Goal: Information Seeking & Learning: Learn about a topic

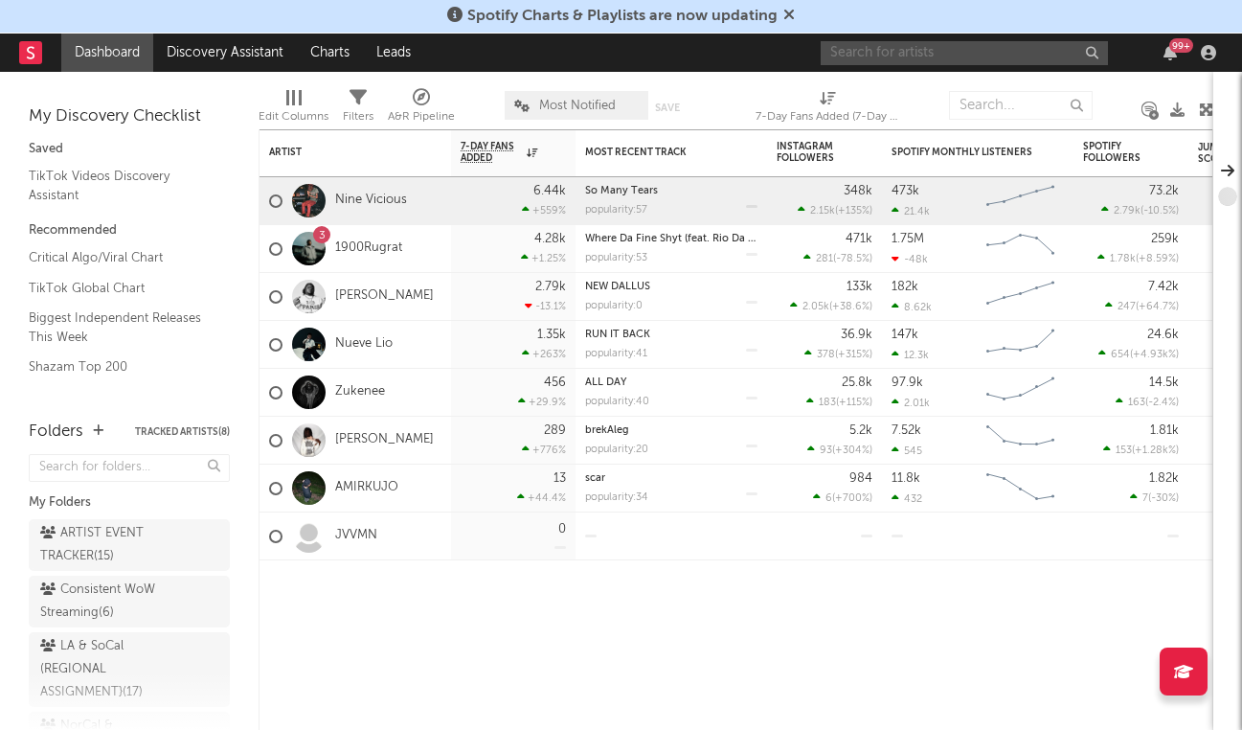
click at [916, 49] on input "text" at bounding box center [963, 53] width 287 height 24
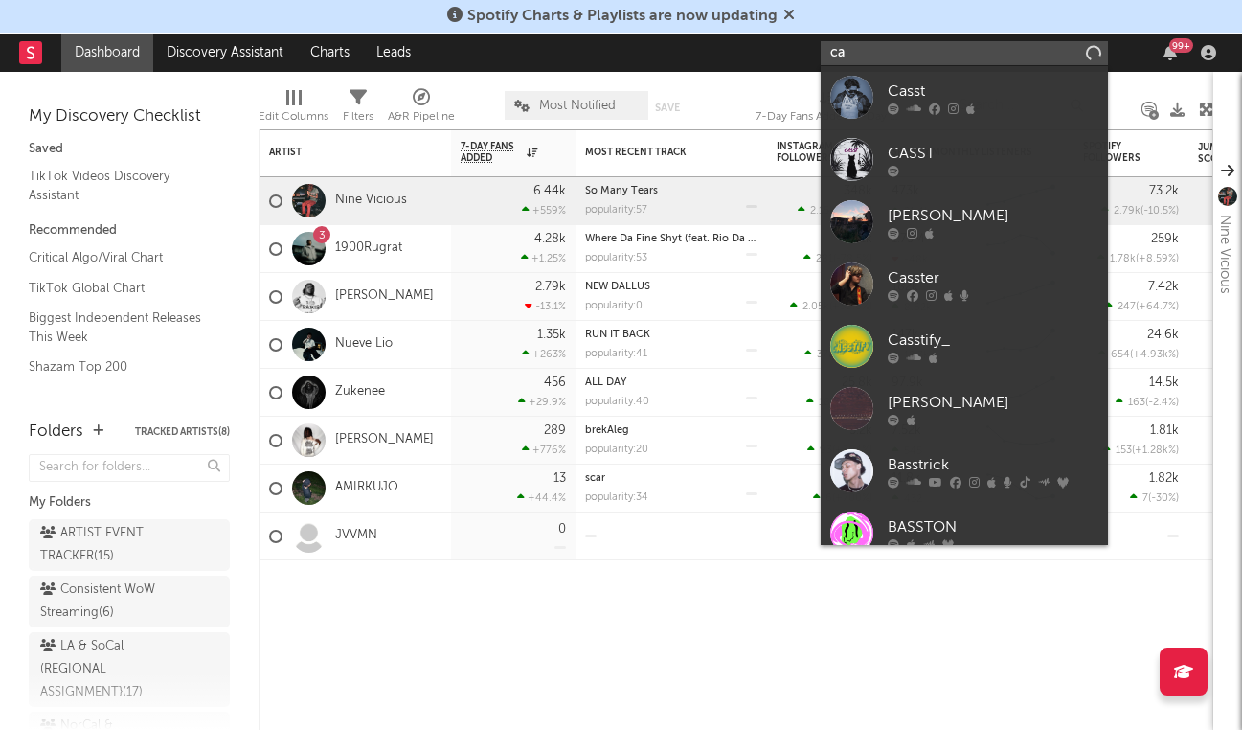
type input "c"
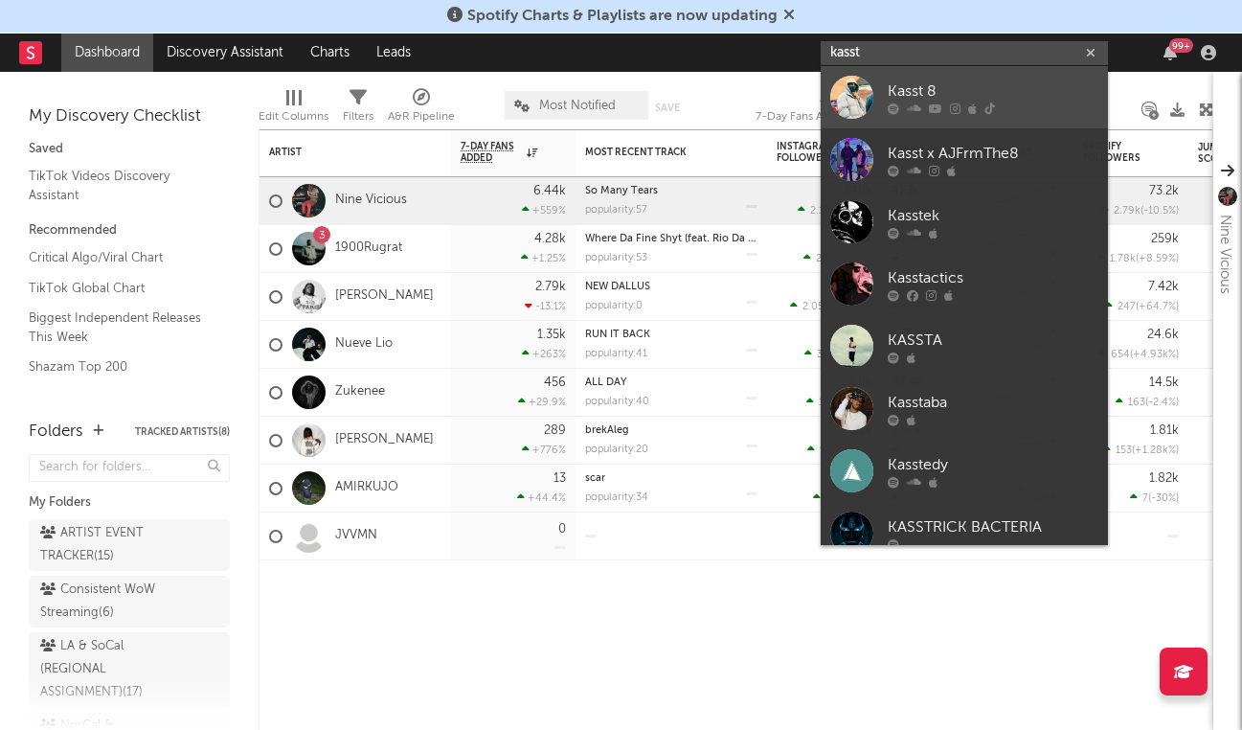
type input "kasst"
click at [999, 84] on div "Kasst 8" at bounding box center [993, 90] width 211 height 23
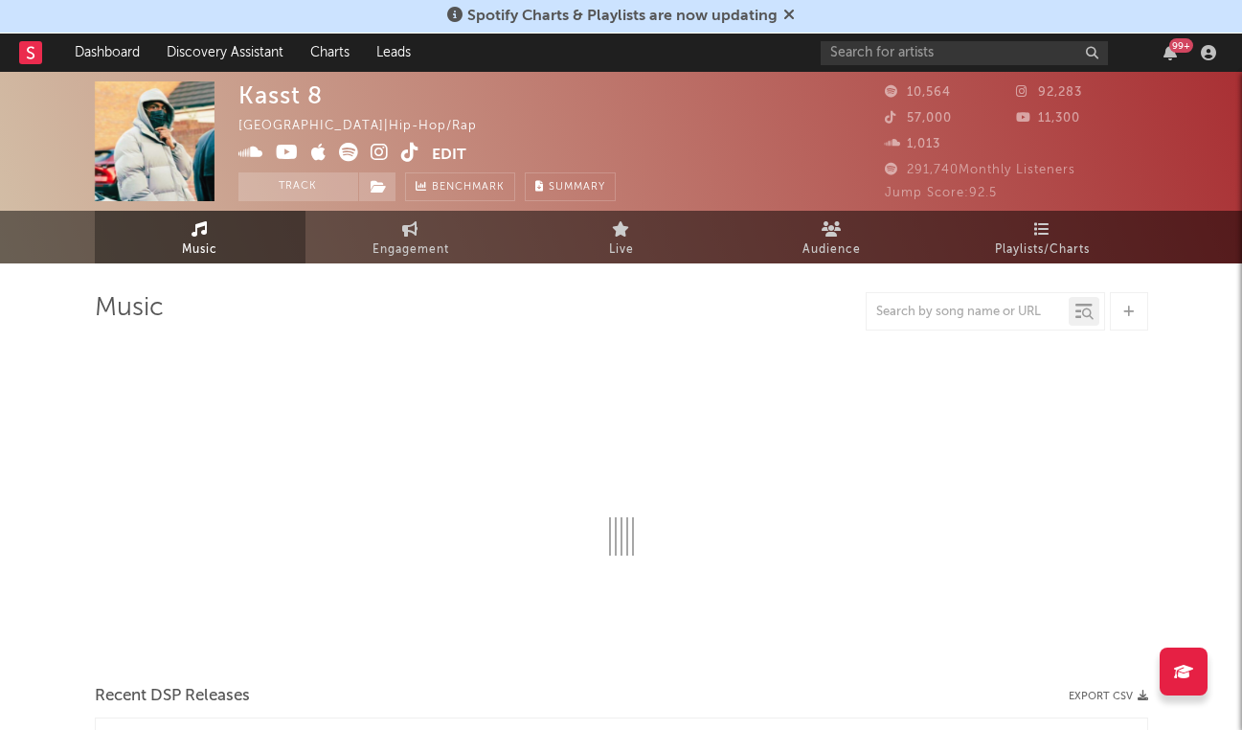
select select "1w"
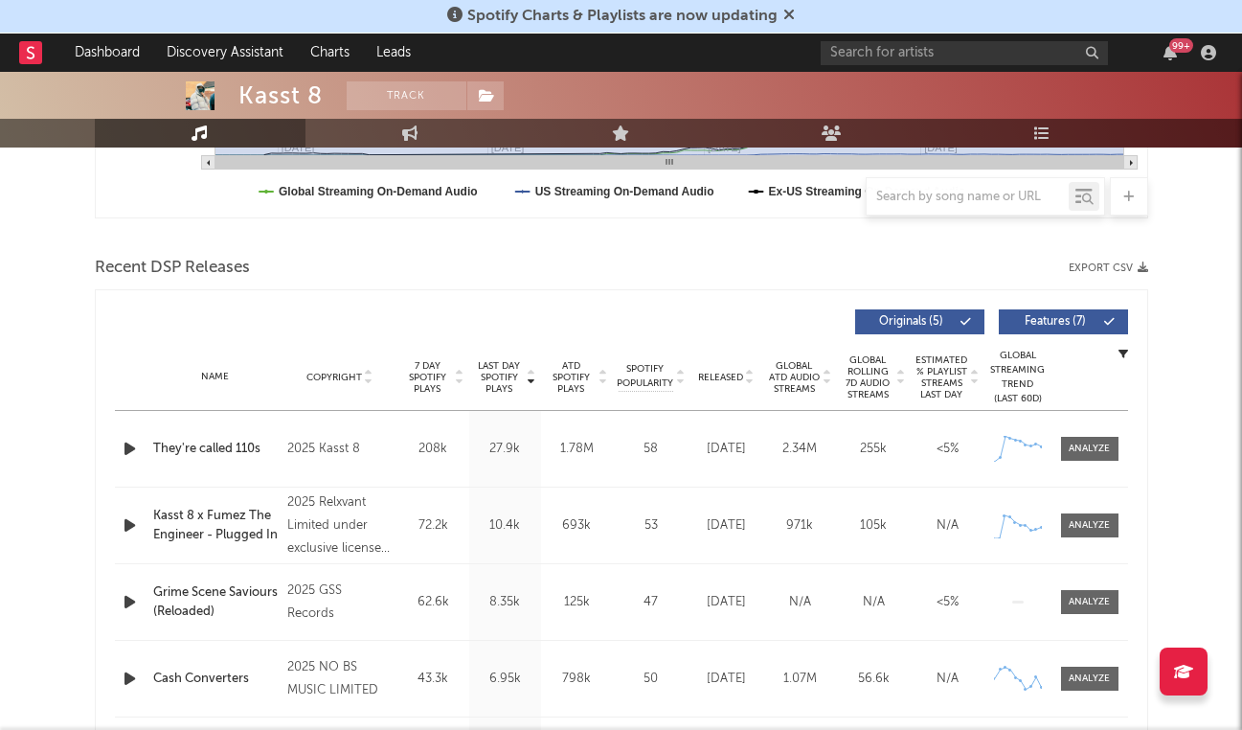
scroll to position [609, 0]
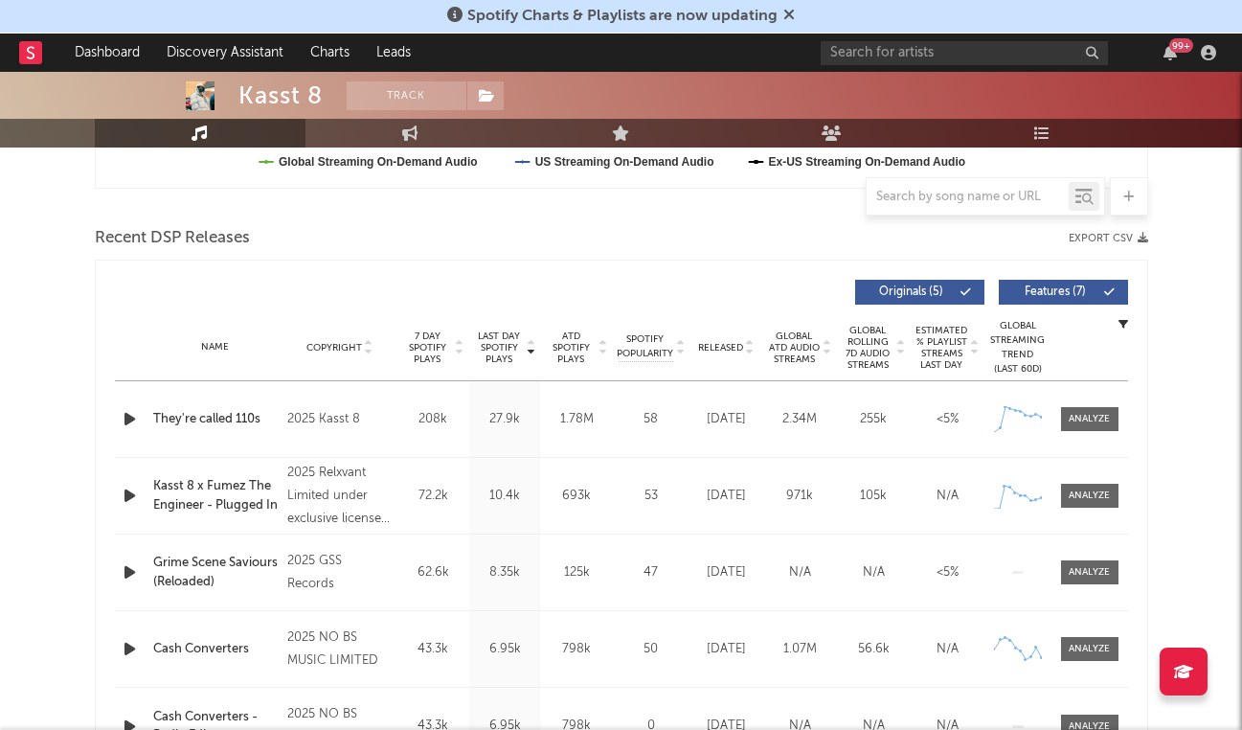
click at [129, 416] on icon "button" at bounding box center [130, 419] width 20 height 24
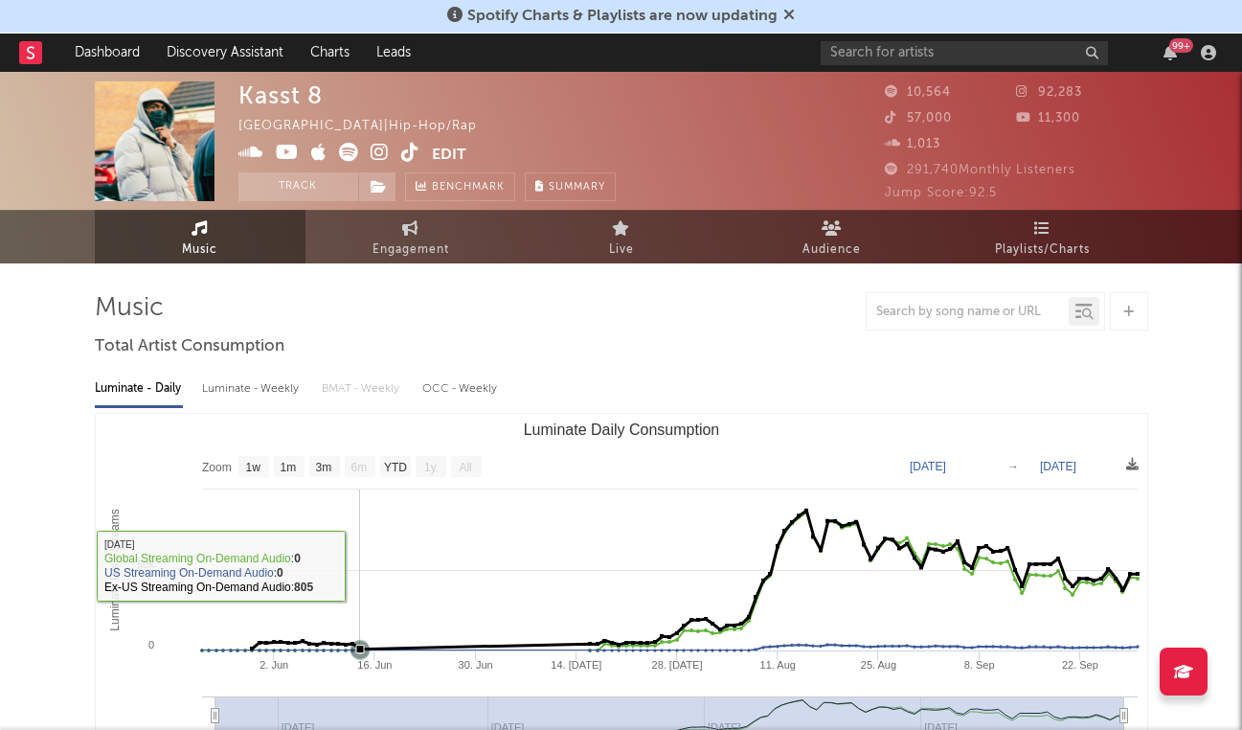
scroll to position [0, 0]
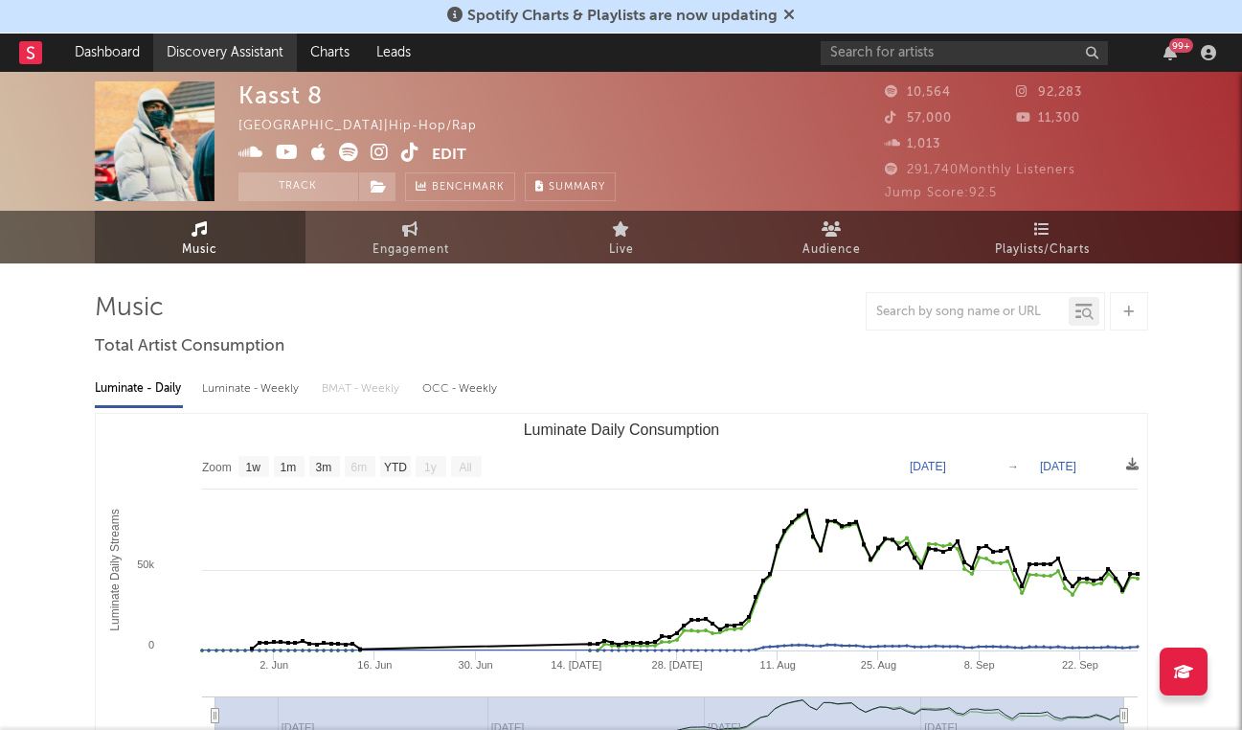
click at [245, 56] on link "Discovery Assistant" at bounding box center [225, 53] width 144 height 38
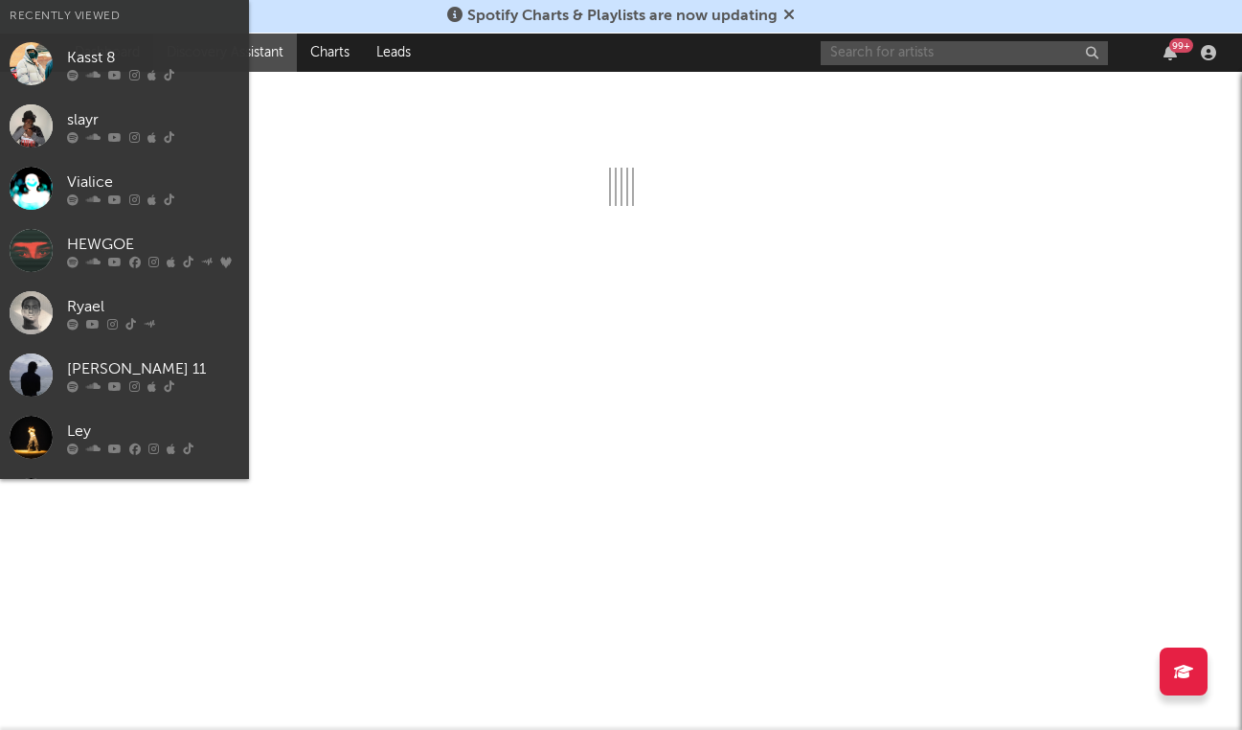
click at [871, 57] on input "text" at bounding box center [963, 53] width 287 height 24
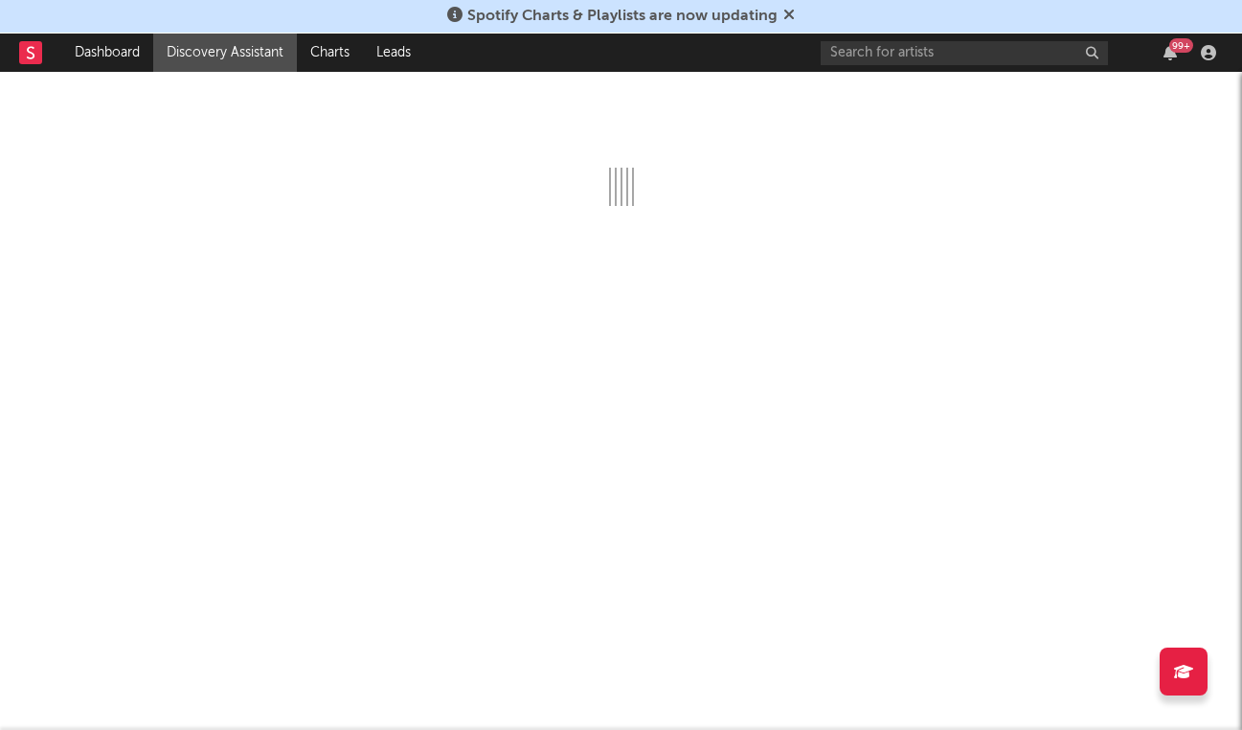
click at [660, 128] on div at bounding box center [621, 401] width 1242 height 658
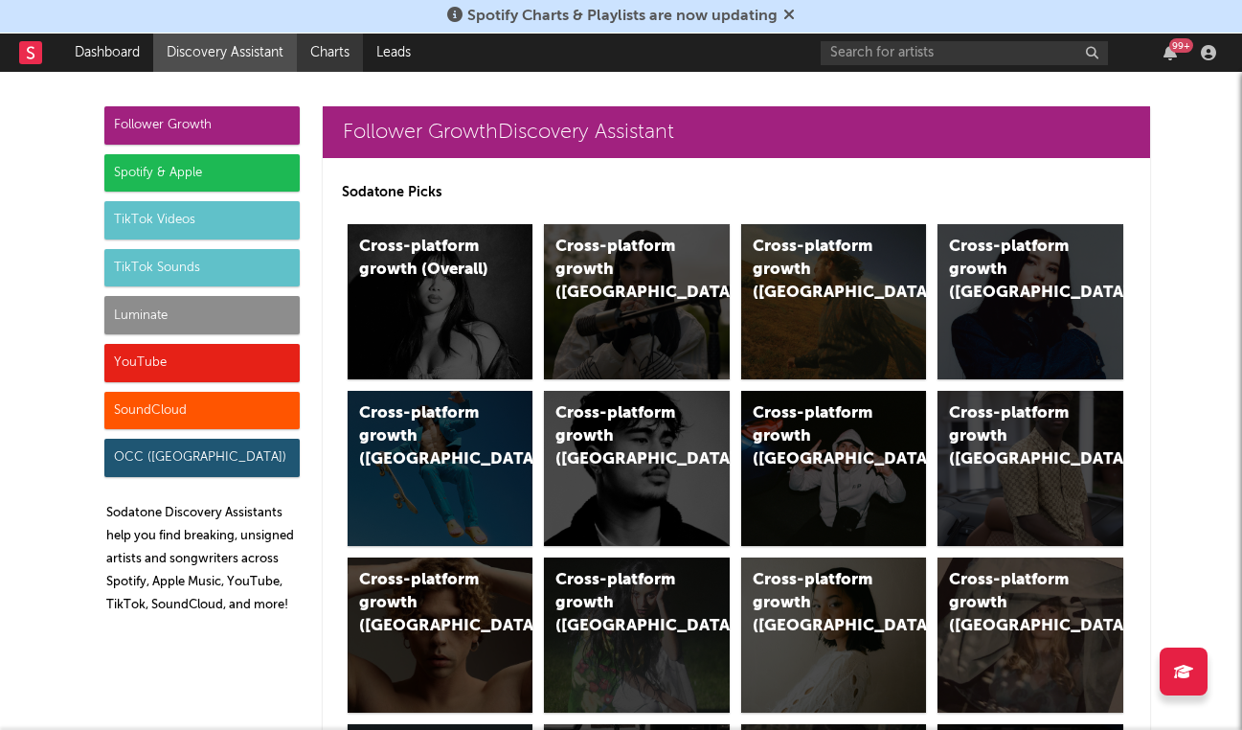
click at [333, 47] on link "Charts" at bounding box center [330, 53] width 66 height 38
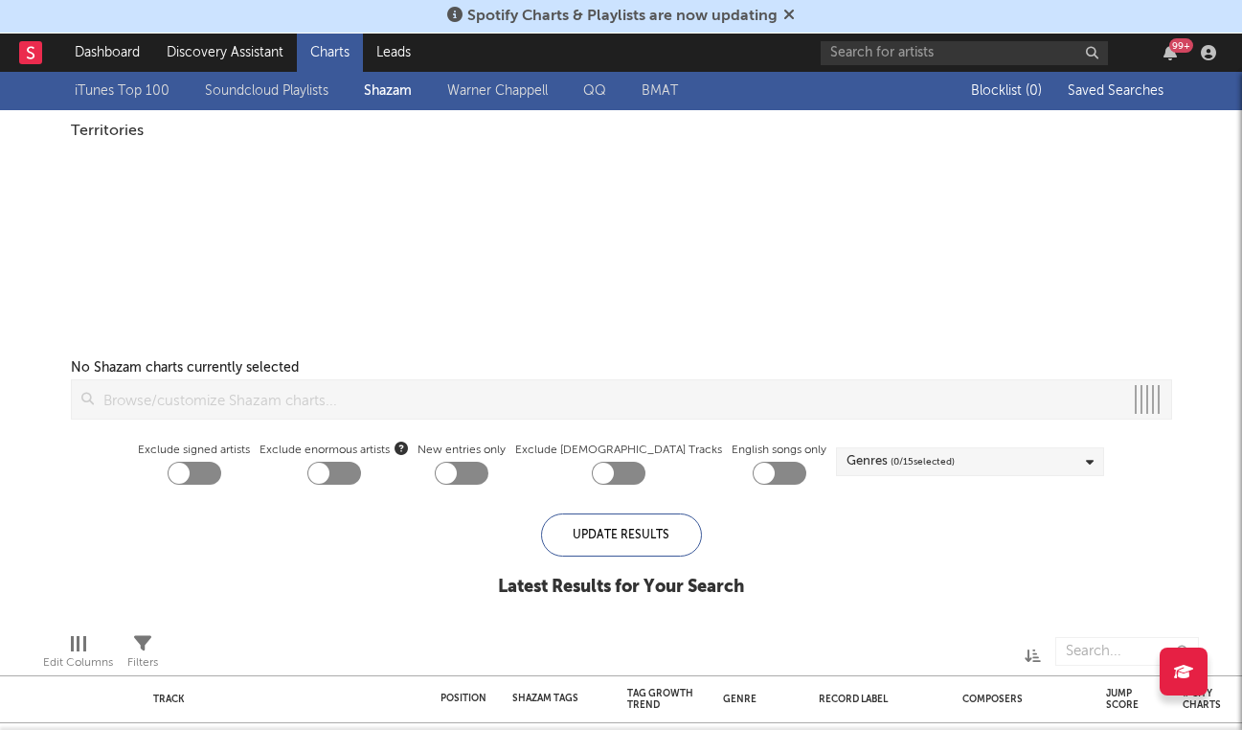
checkbox input "true"
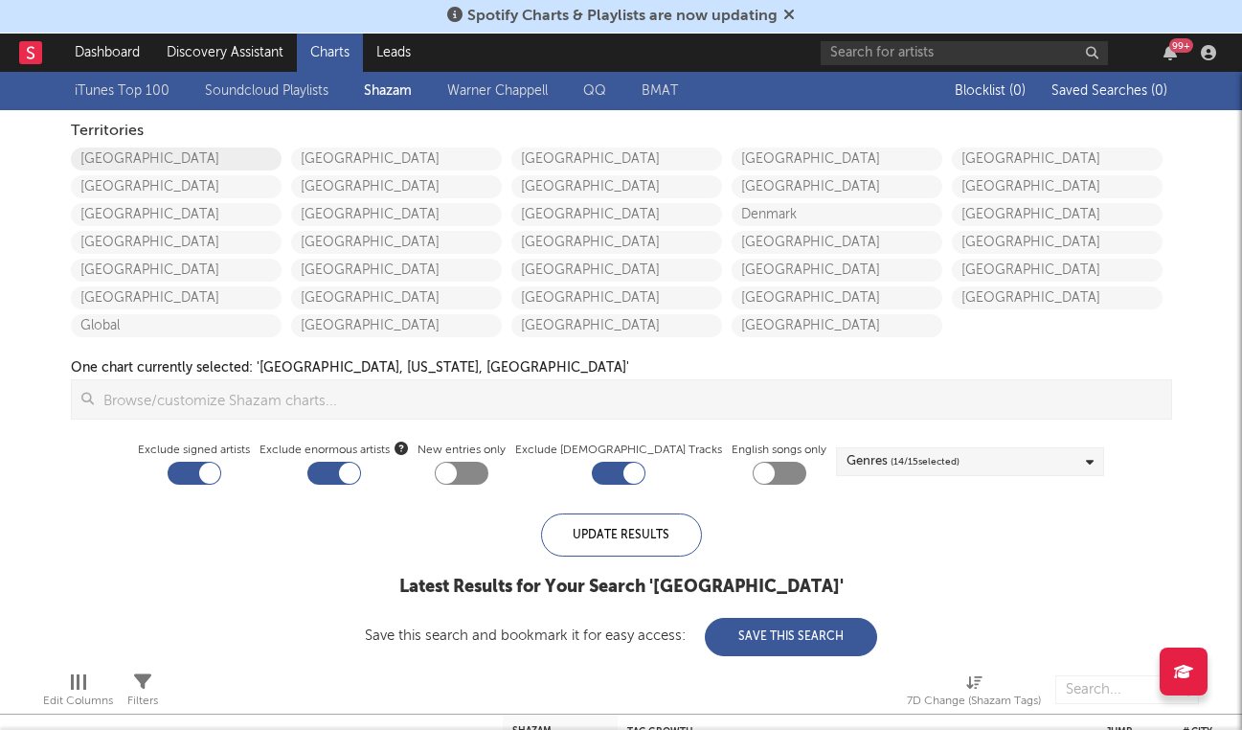
click at [177, 156] on link "[GEOGRAPHIC_DATA]" at bounding box center [176, 158] width 211 height 23
